Goal: Find specific page/section: Find specific page/section

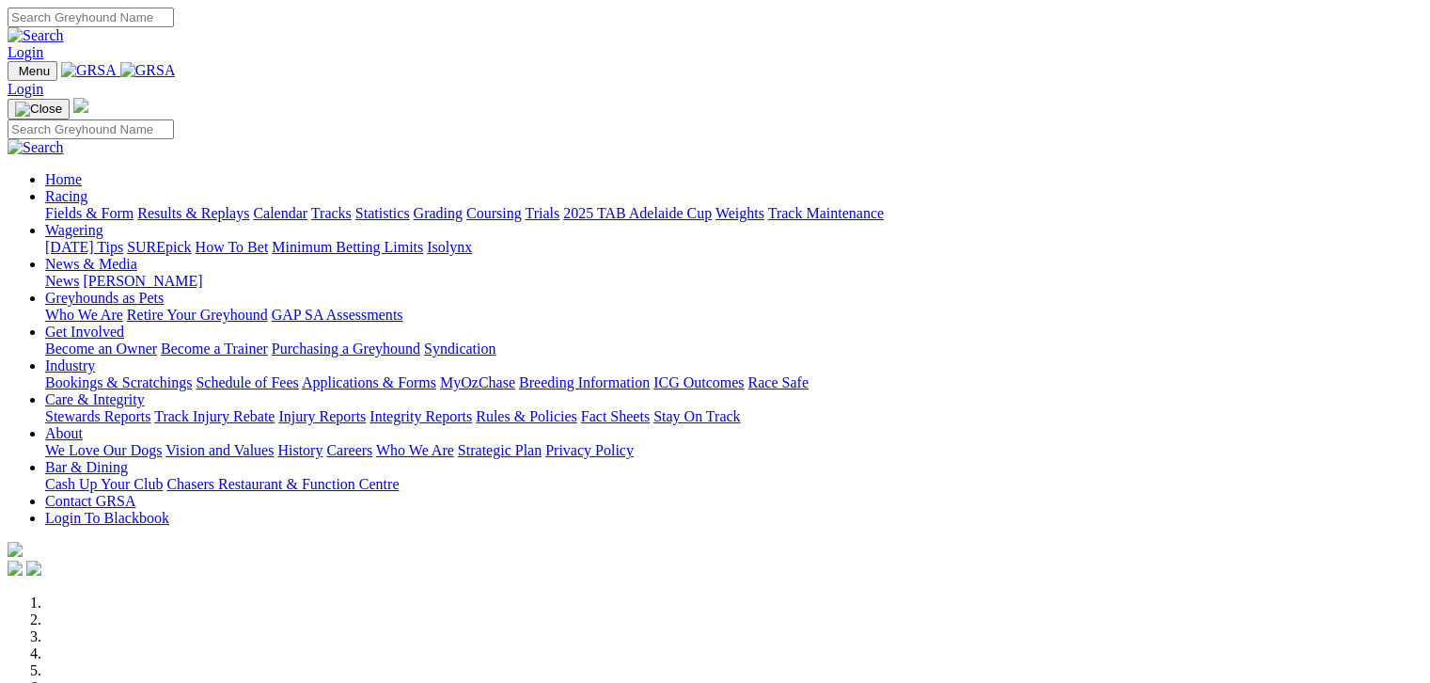
click at [87, 205] on link "Fields & Form" at bounding box center [89, 213] width 88 height 16
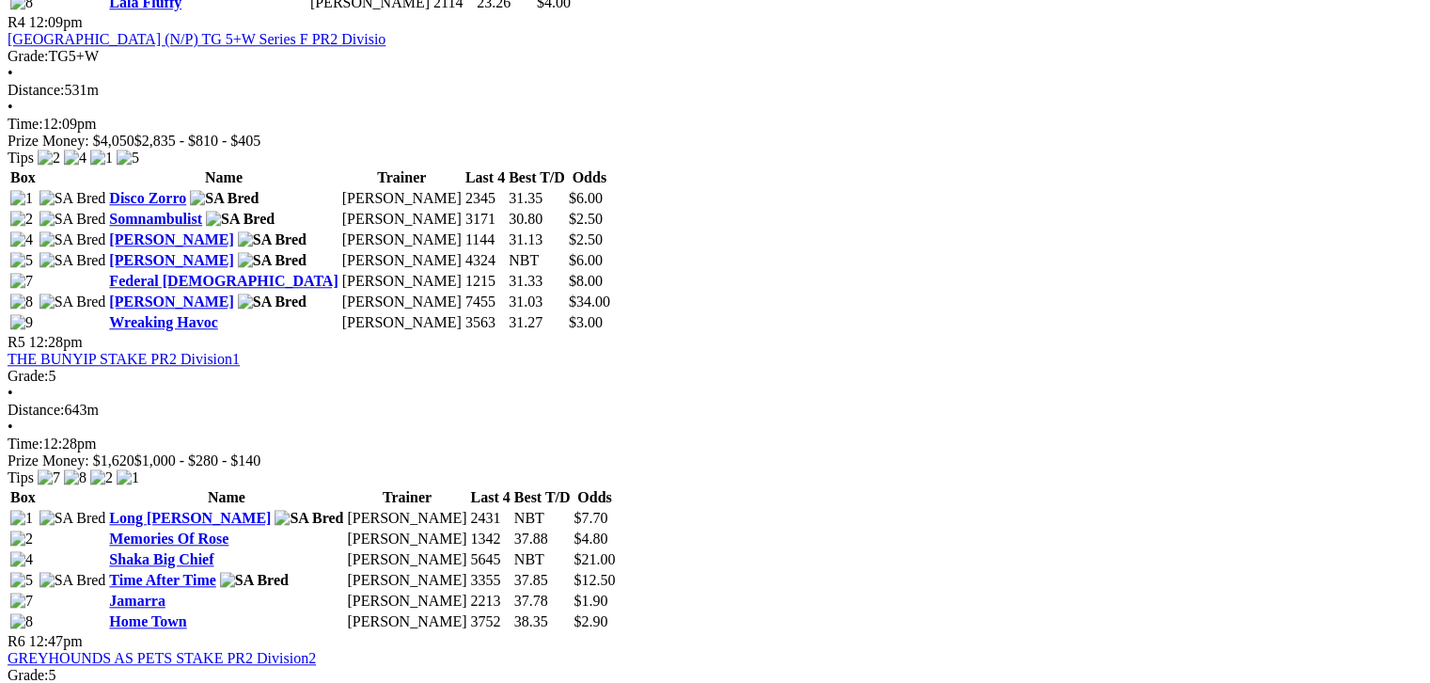
scroll to position [1881, 0]
